Goal: Task Accomplishment & Management: Use online tool/utility

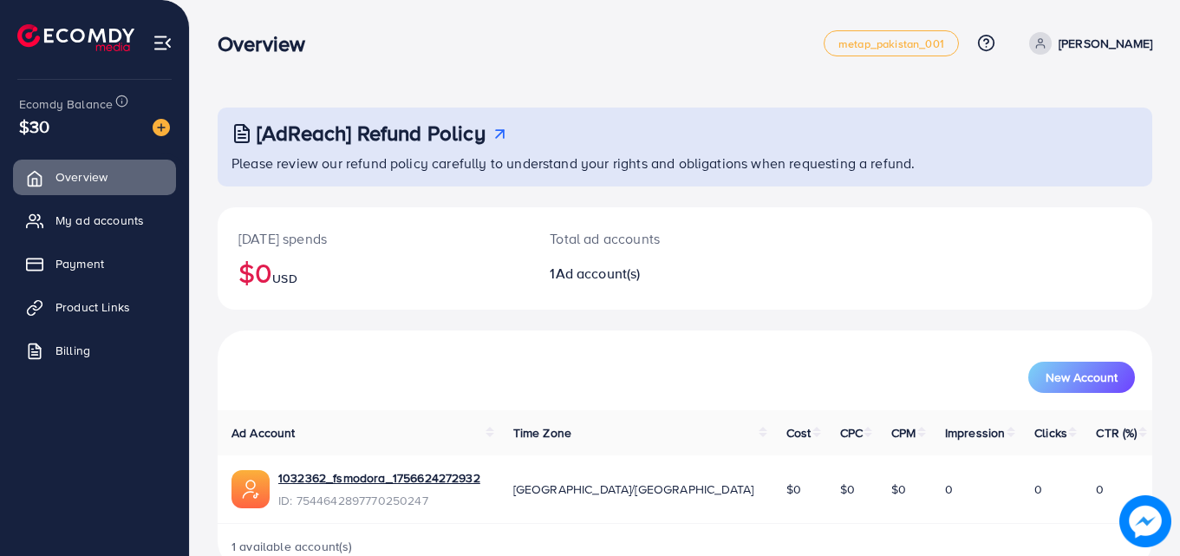
scroll to position [41, 0]
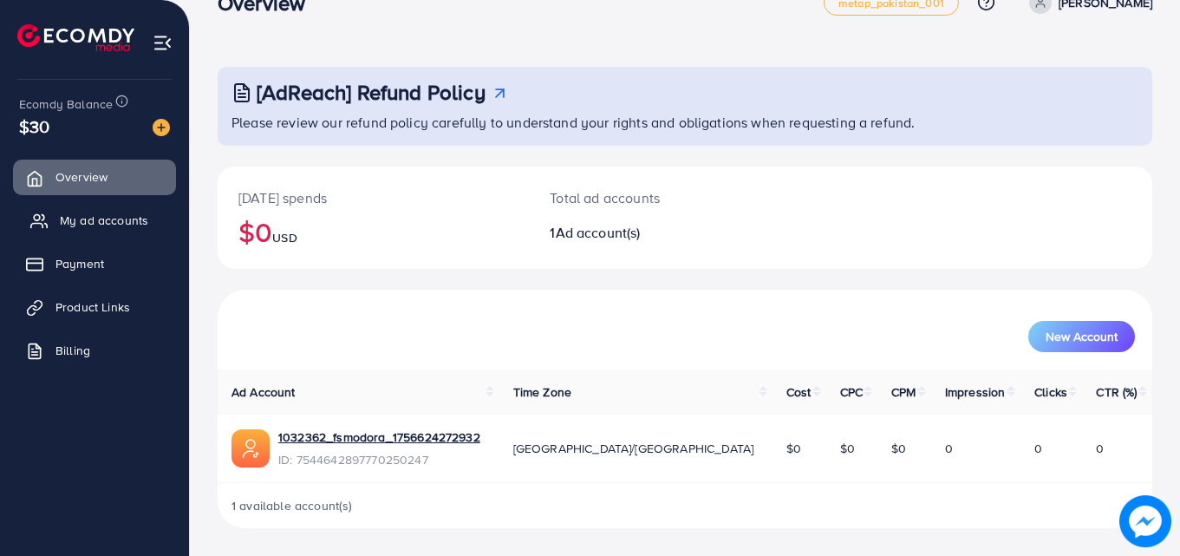
click at [140, 216] on span "My ad accounts" at bounding box center [104, 220] width 88 height 17
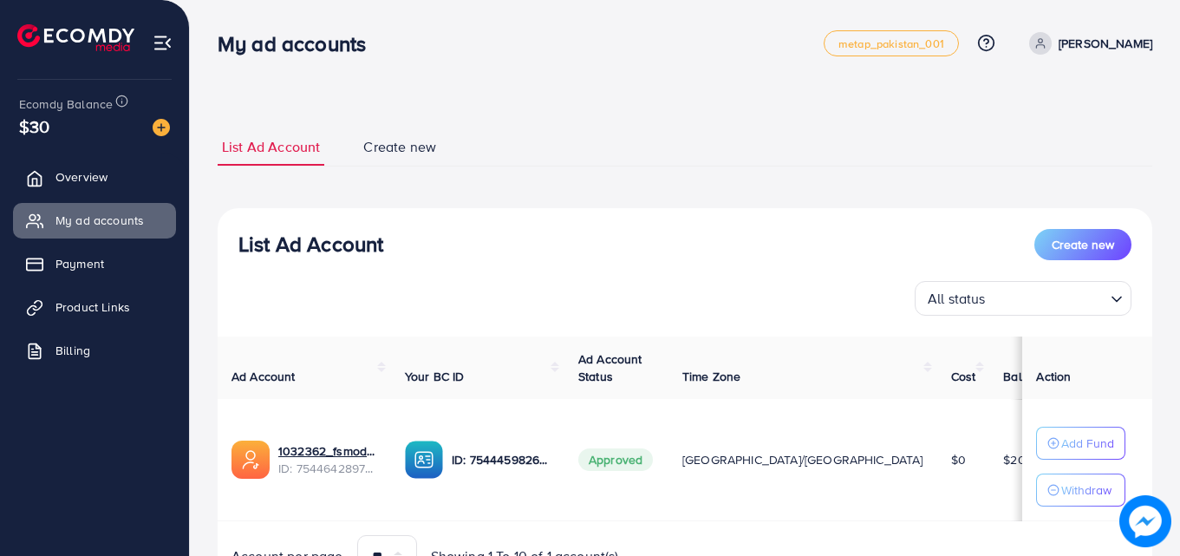
scroll to position [90, 0]
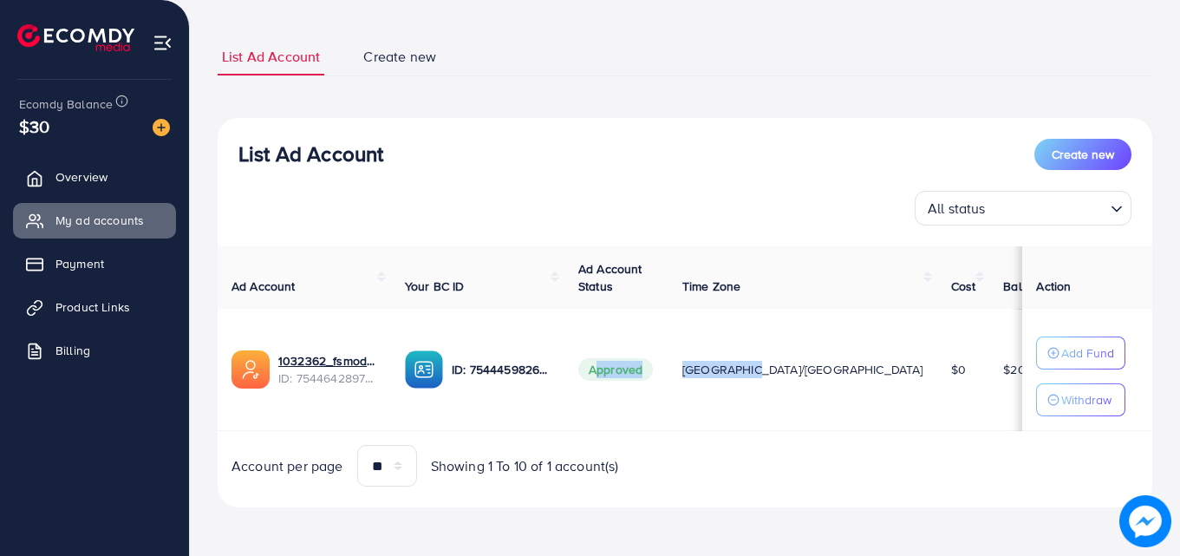
drag, startPoint x: 810, startPoint y: 368, endPoint x: 709, endPoint y: 354, distance: 101.5
click at [709, 354] on tr "1032362_fsmodora_1756624272932 ID: 7544642897770250247 ID: 7544459826890375186 …" at bounding box center [705, 370] width 975 height 122
click at [950, 440] on div "Ad Account Your BC ID Ad Account Status Time Zone Cost Balance Action 1032362_f…" at bounding box center [685, 366] width 935 height 241
click at [133, 317] on link "Product Links" at bounding box center [94, 307] width 163 height 35
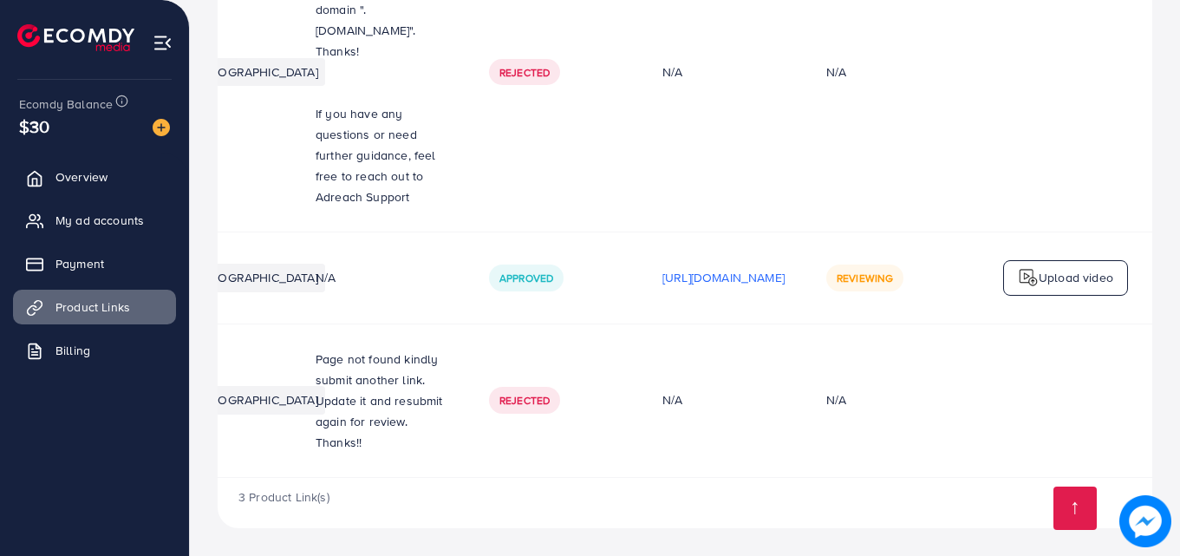
scroll to position [0, 439]
click at [871, 276] on span "Reviewing" at bounding box center [865, 278] width 56 height 15
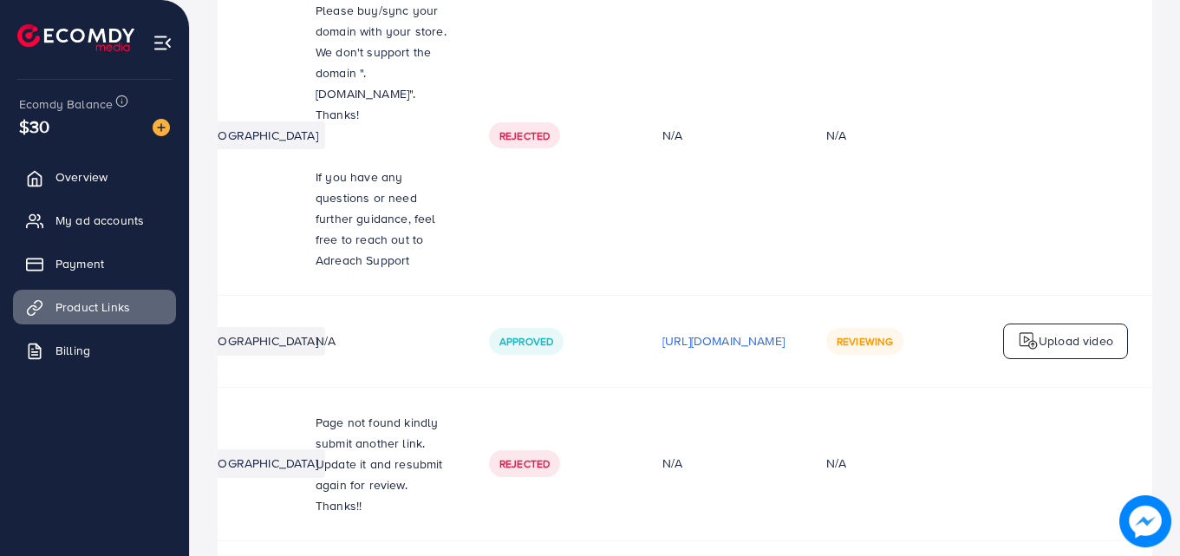
scroll to position [329, 0]
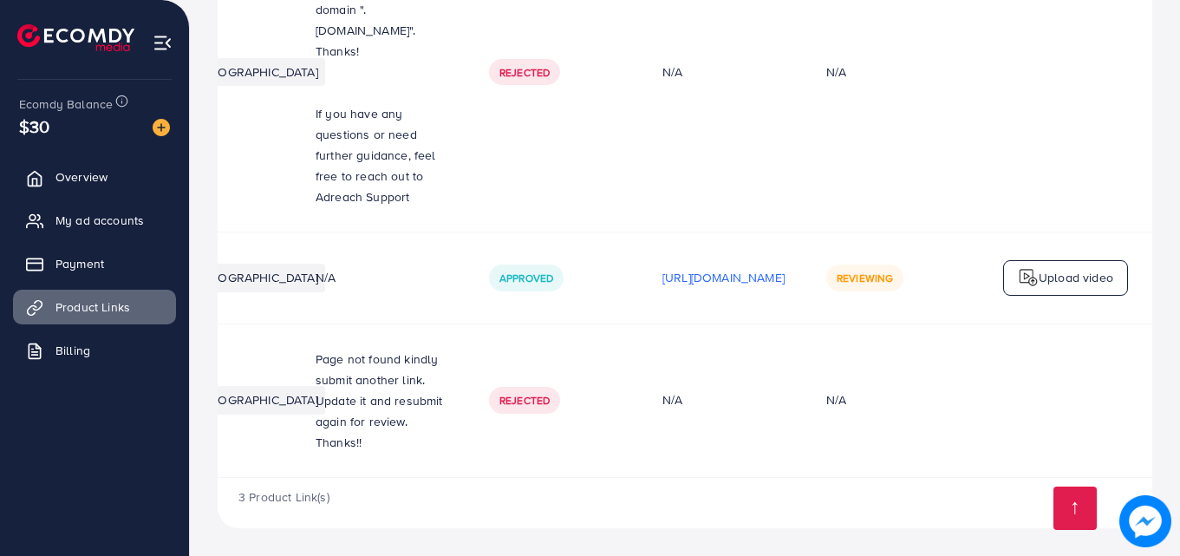
click at [1044, 282] on p "Upload video" at bounding box center [1076, 277] width 75 height 21
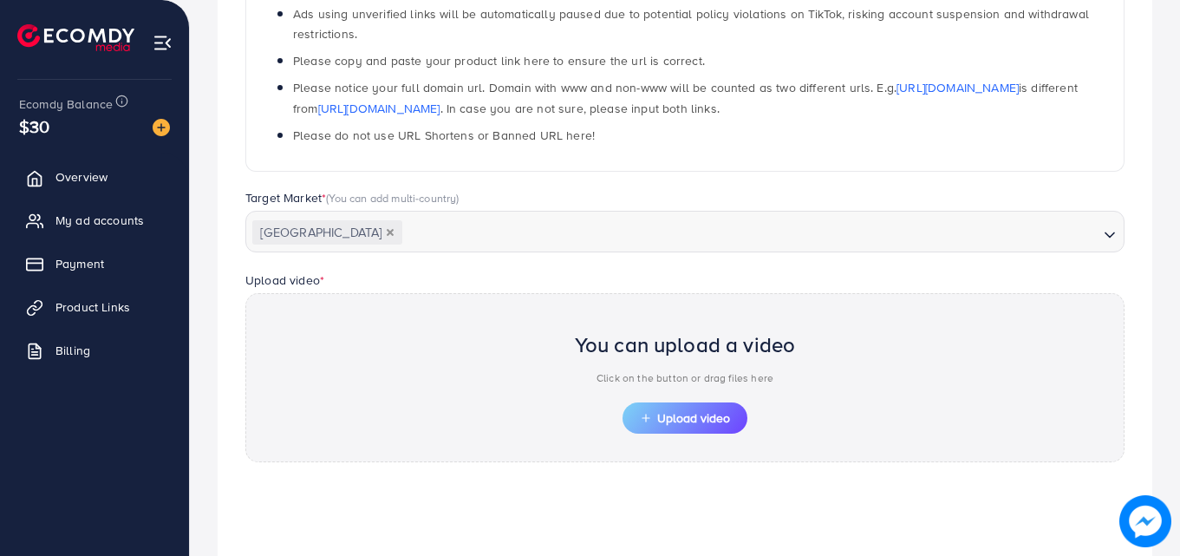
scroll to position [605, 0]
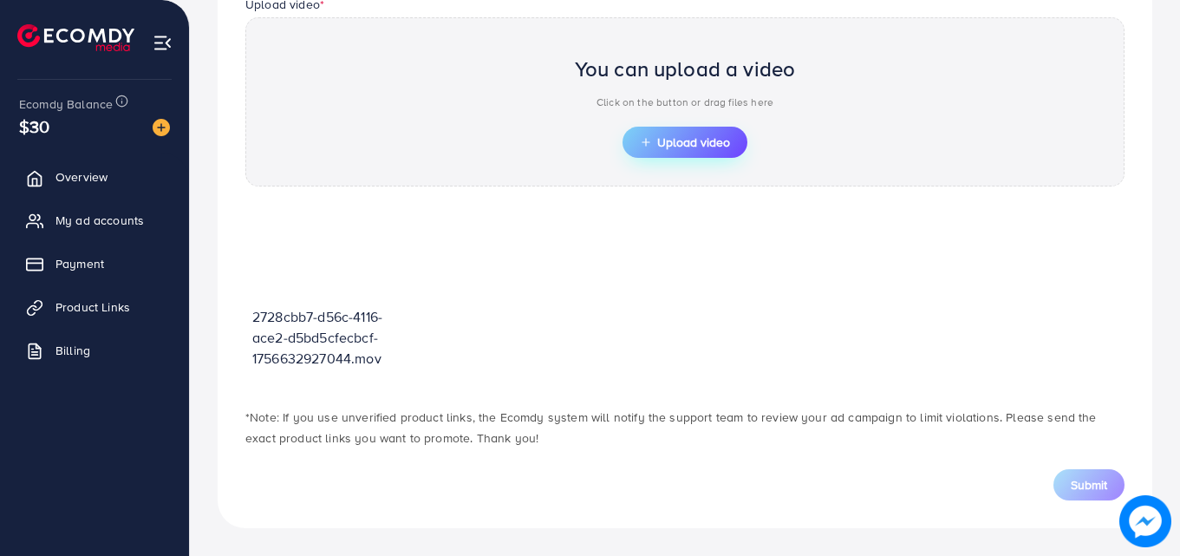
click at [714, 140] on span "Upload video" at bounding box center [685, 142] width 90 height 12
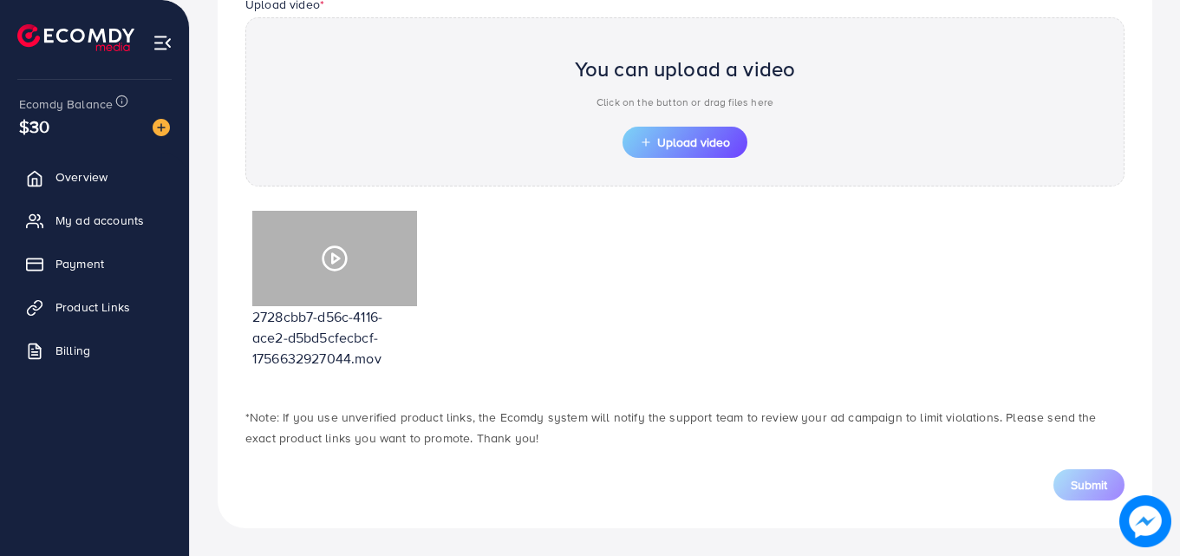
click at [319, 264] on div at bounding box center [334, 258] width 165 height 95
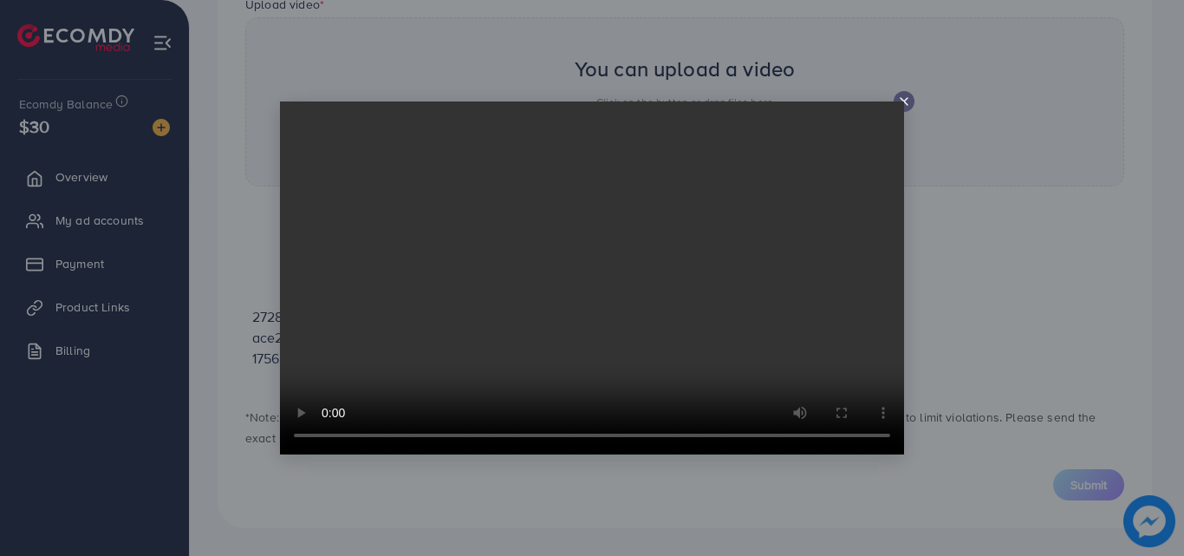
click at [909, 99] on icon at bounding box center [904, 102] width 14 height 14
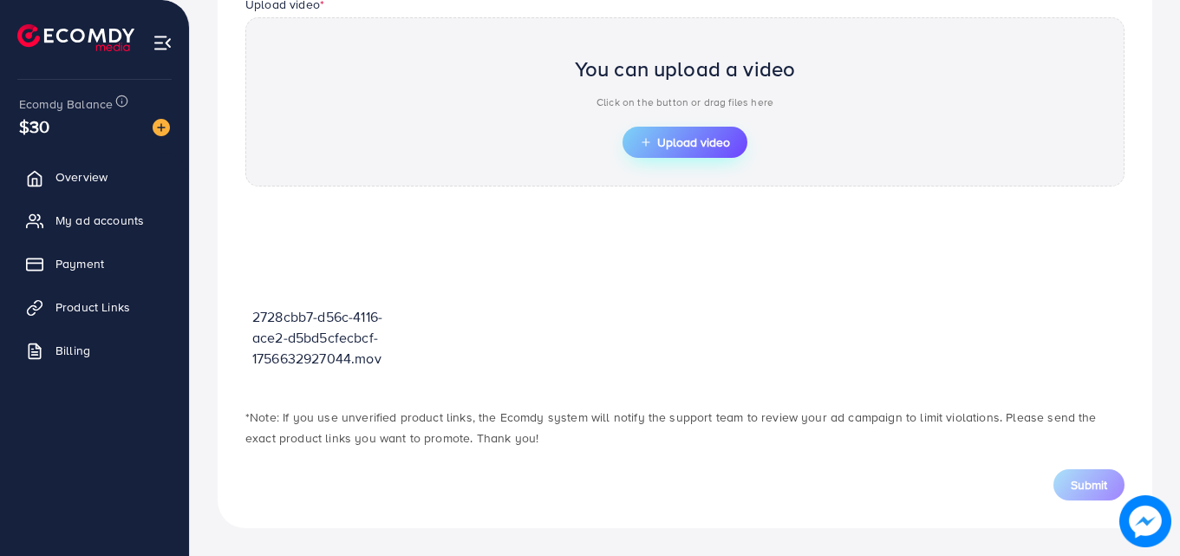
click at [733, 140] on button "Upload video" at bounding box center [685, 142] width 125 height 31
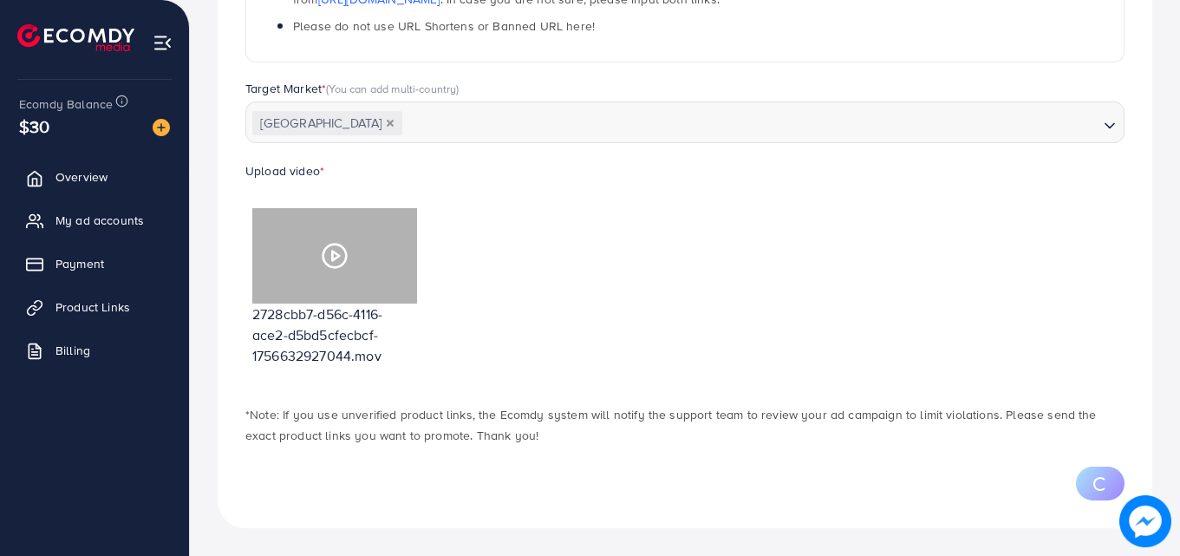
scroll to position [522, 0]
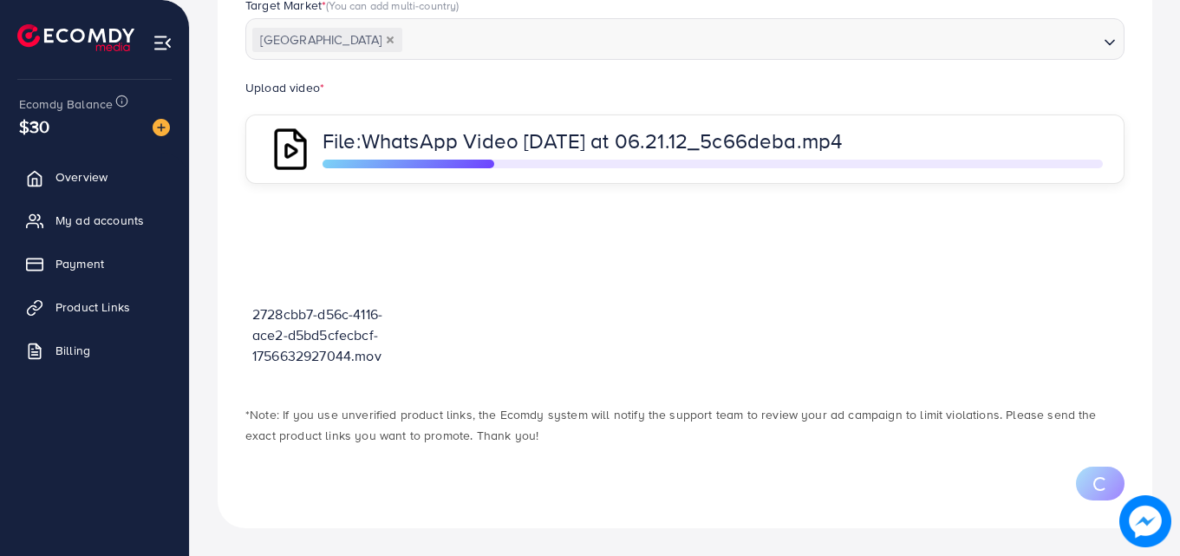
drag, startPoint x: 350, startPoint y: 277, endPoint x: 674, endPoint y: 325, distance: 327.0
click at [674, 325] on div "2728cbb7-d56c-4116-ace2-d5bd5cfecbcf-1756632927044.mov" at bounding box center [684, 294] width 879 height 186
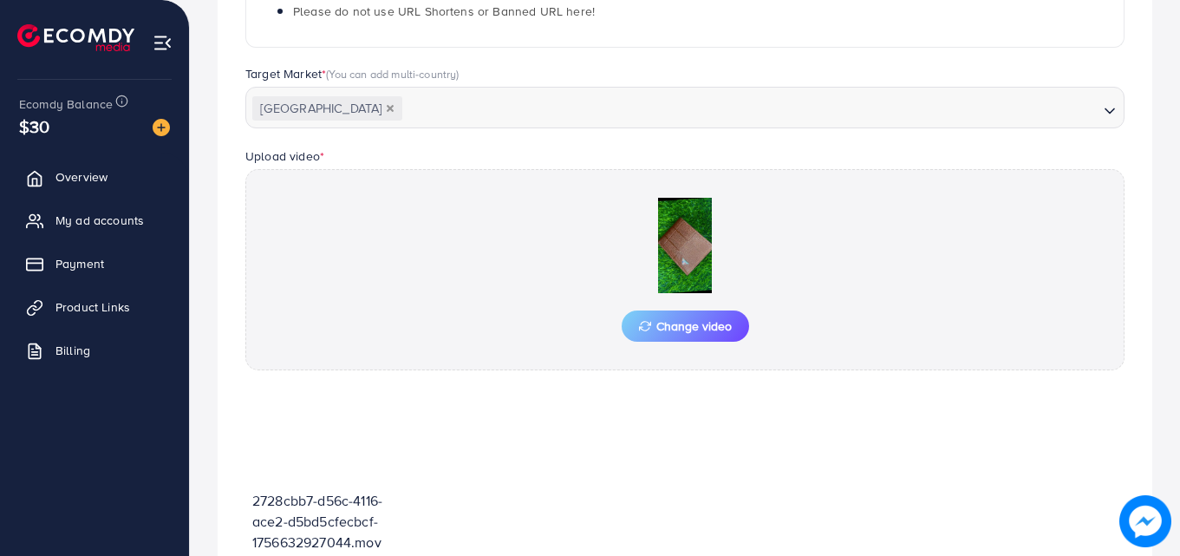
scroll to position [637, 0]
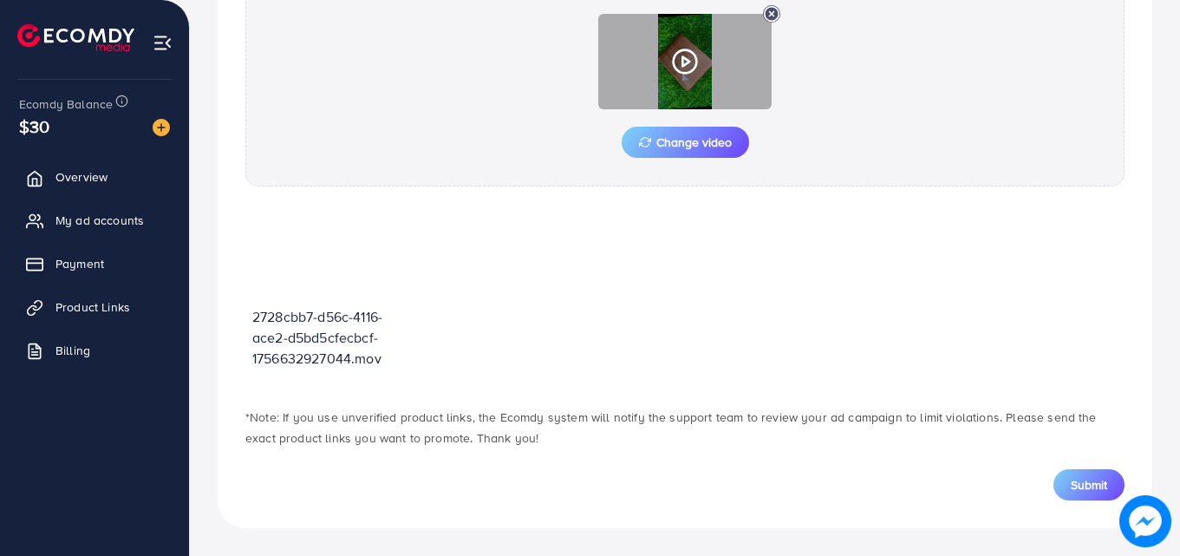
click at [679, 70] on circle at bounding box center [685, 61] width 23 height 23
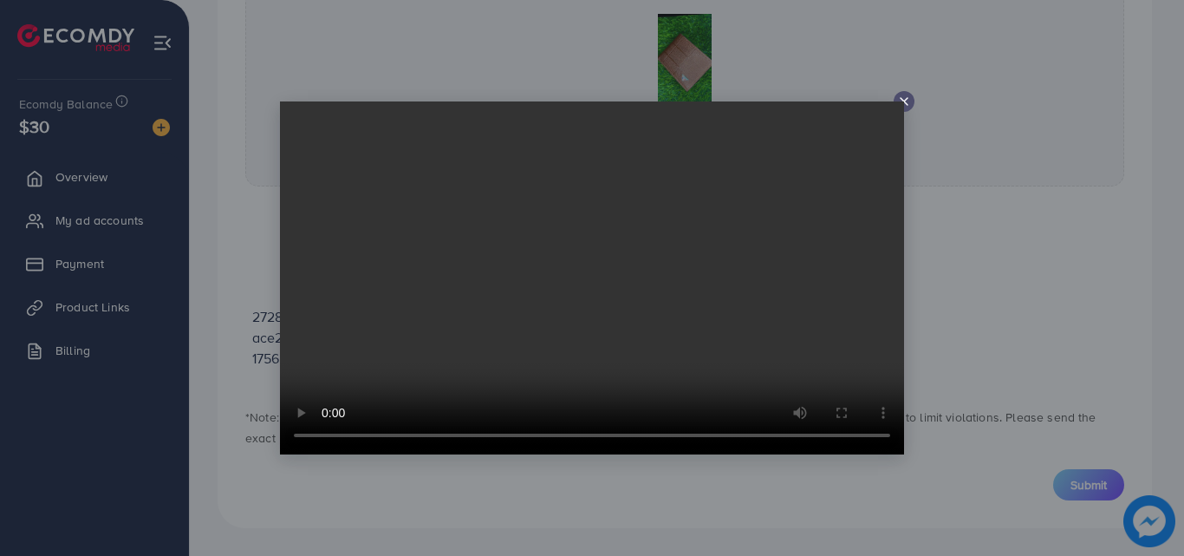
click at [903, 101] on line at bounding box center [904, 101] width 7 height 7
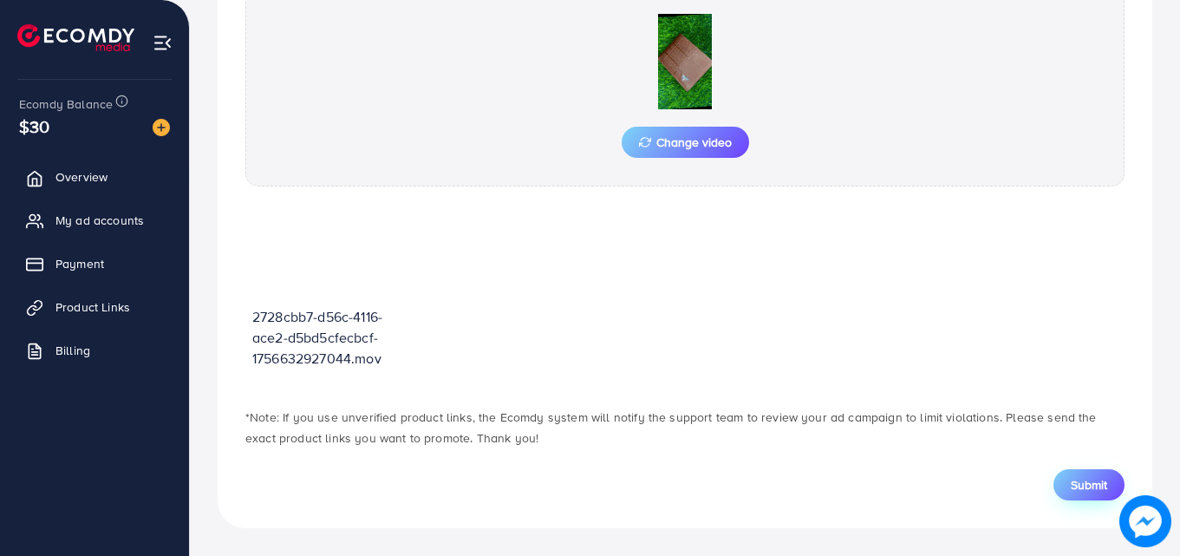
click at [1101, 479] on span "Submit" at bounding box center [1089, 484] width 36 height 17
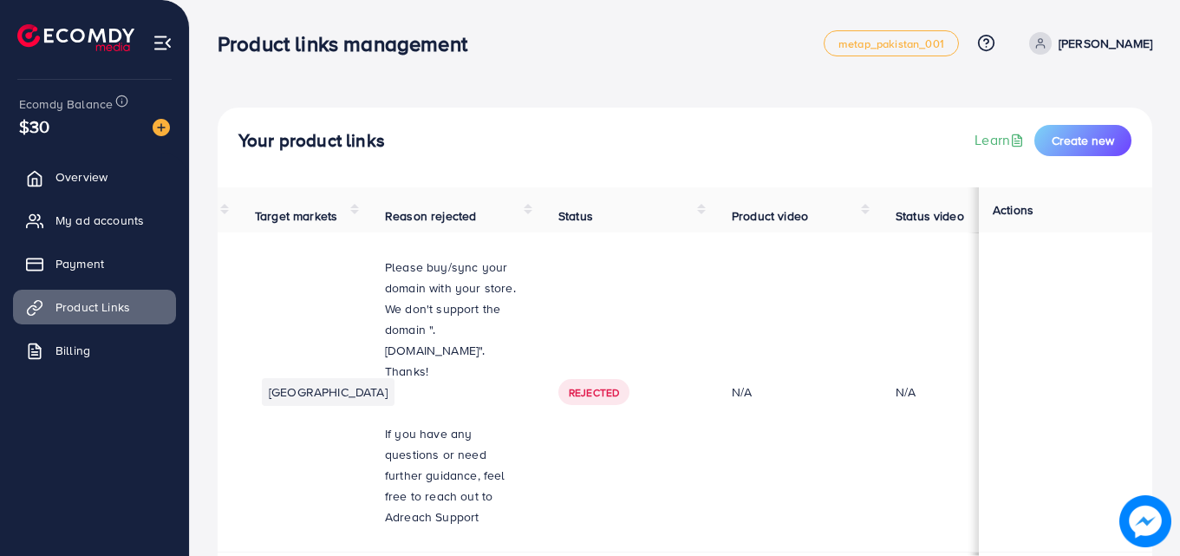
scroll to position [1, 157]
click at [655, 217] on th "Status" at bounding box center [624, 208] width 173 height 45
click at [538, 211] on th "Reason rejected" at bounding box center [450, 208] width 173 height 45
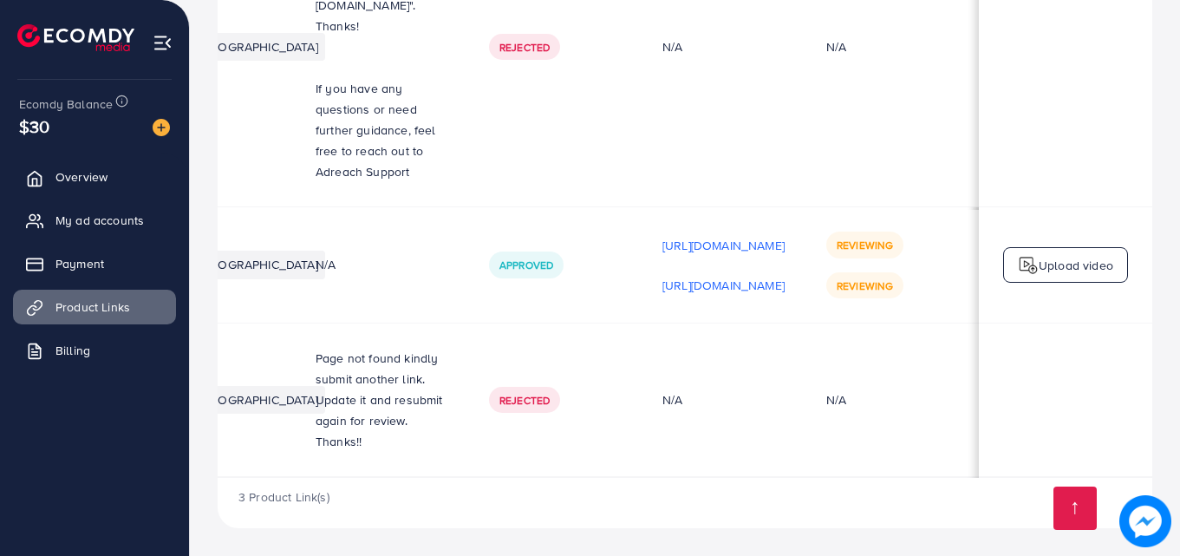
scroll to position [0, 0]
click at [1073, 498] on link at bounding box center [1074, 507] width 43 height 43
drag, startPoint x: 853, startPoint y: 283, endPoint x: 706, endPoint y: 274, distance: 147.6
click at [706, 276] on p "https://files.ecomdy.com/videos/8c4d34c3-6981-4a01-8241-99cab7a19192-1756697182…" at bounding box center [723, 286] width 122 height 21
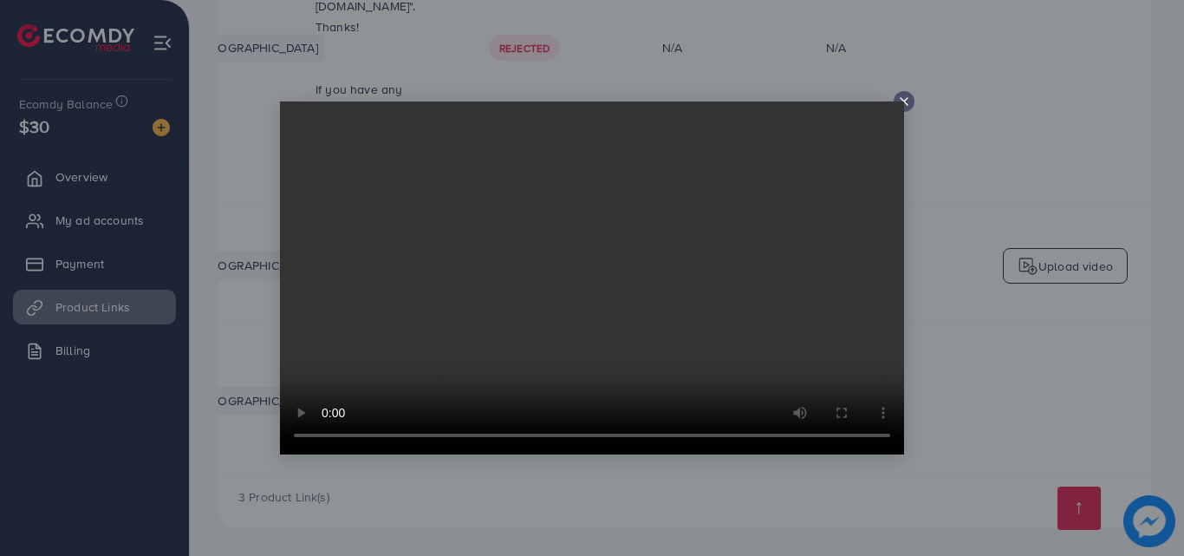
click at [908, 92] on div at bounding box center [904, 101] width 21 height 21
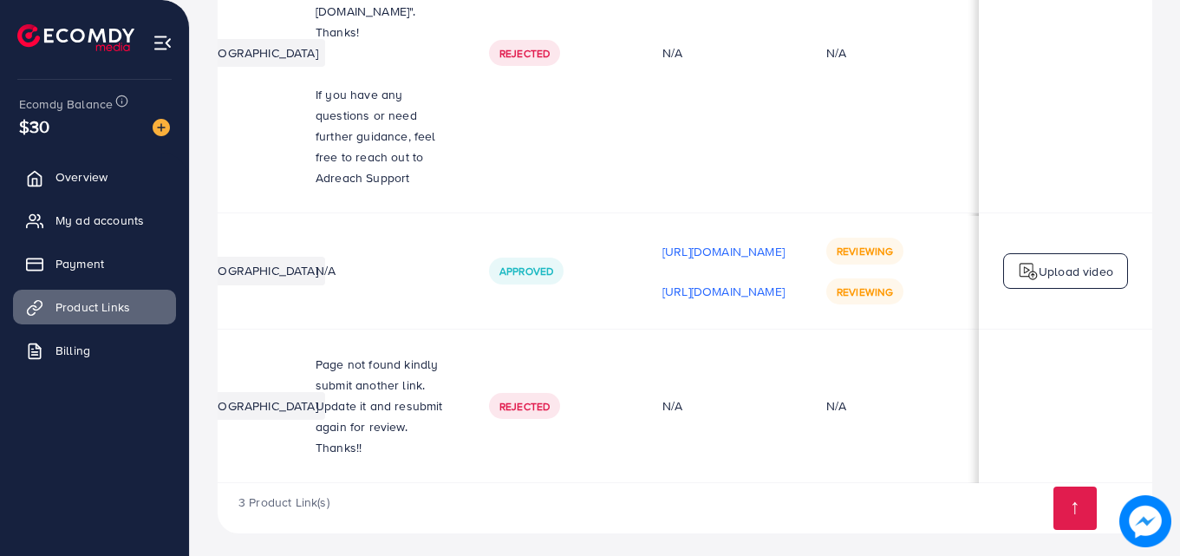
scroll to position [341, 0]
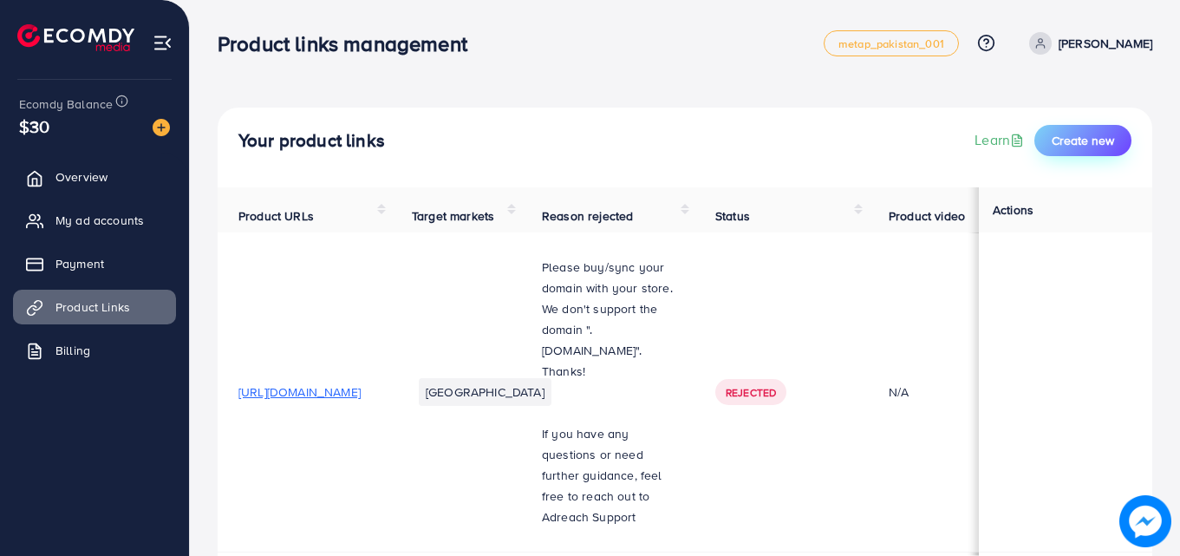
click at [1087, 140] on span "Create new" at bounding box center [1083, 140] width 62 height 17
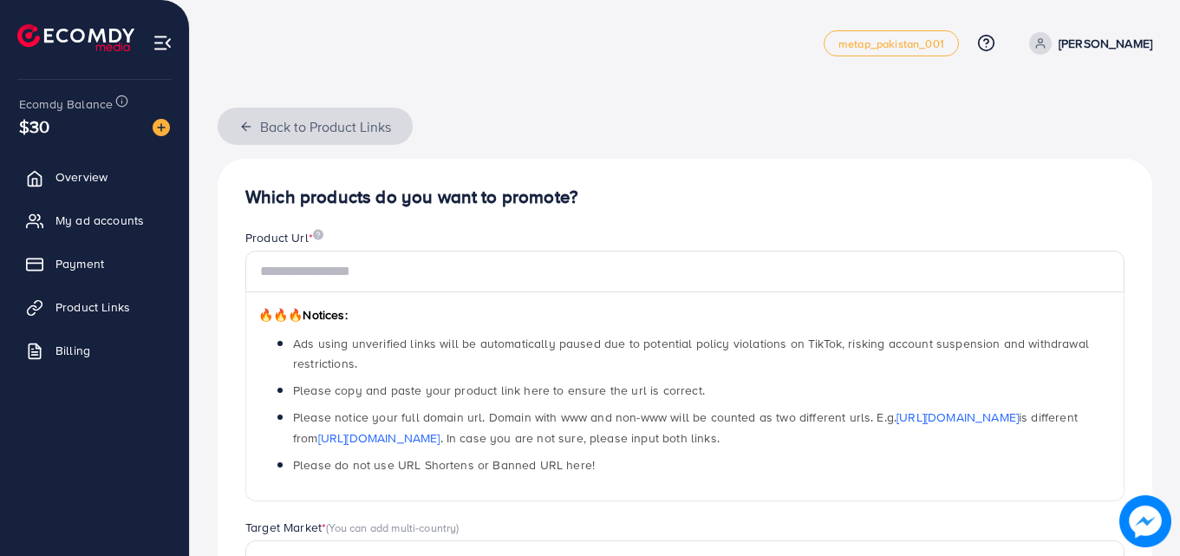
click at [247, 130] on icon "button" at bounding box center [246, 127] width 14 height 14
